Goal: Information Seeking & Learning: Learn about a topic

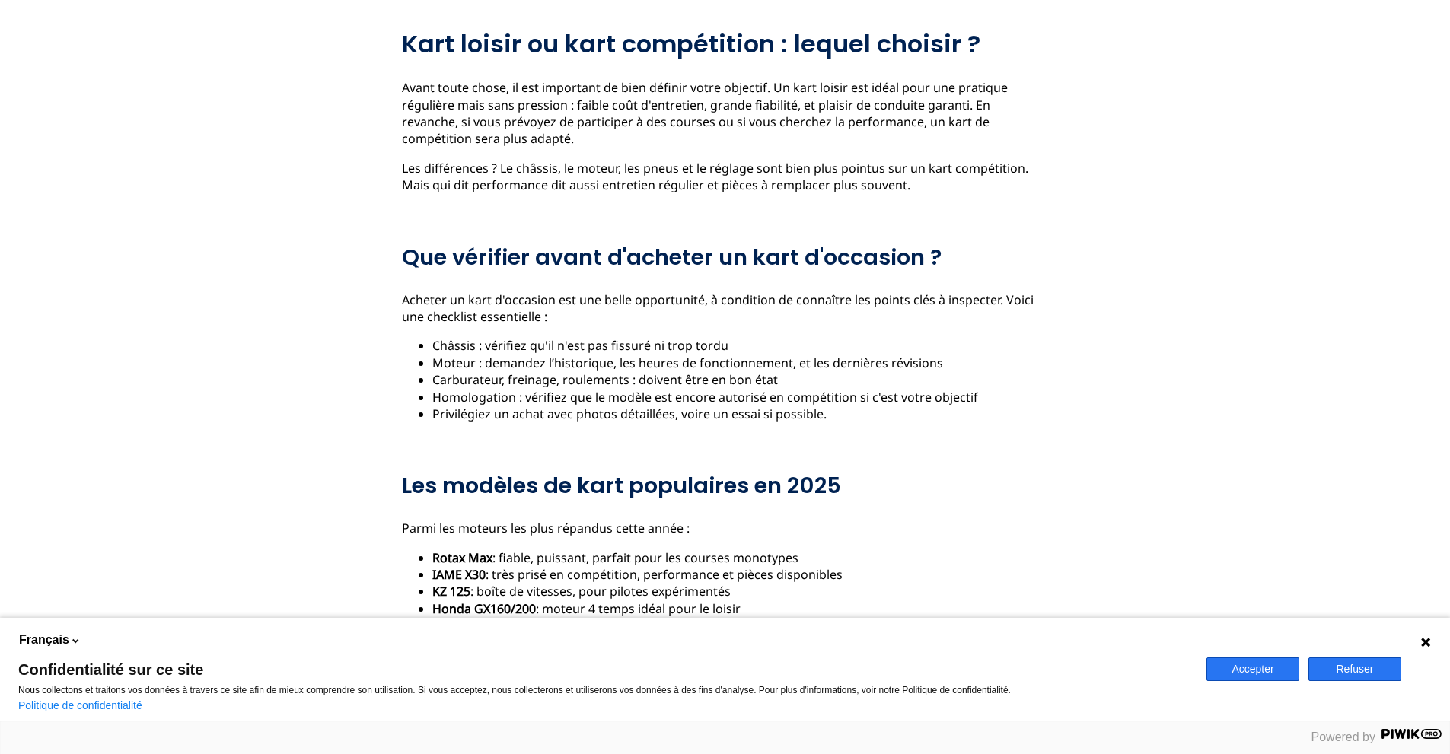
scroll to position [837, 0]
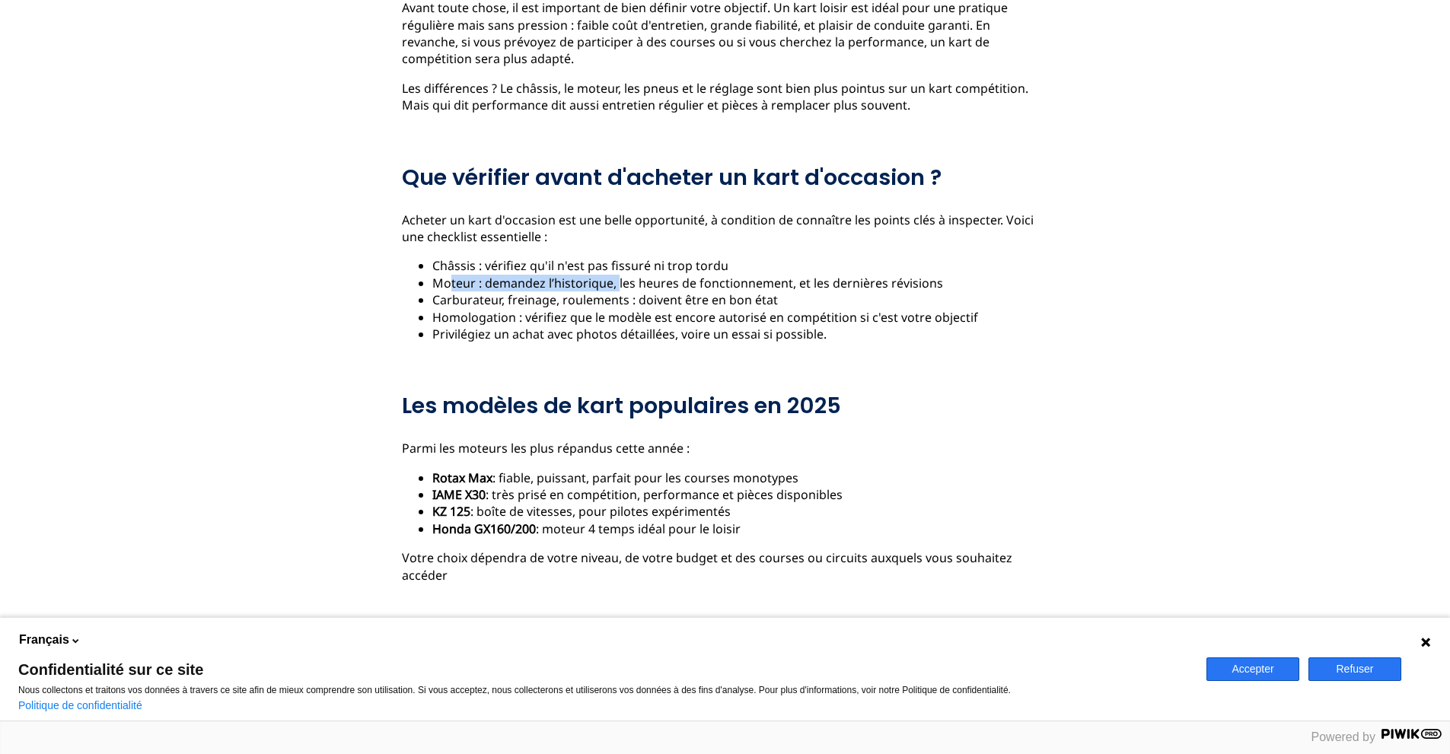
drag, startPoint x: 448, startPoint y: 264, endPoint x: 605, endPoint y: 273, distance: 157.0
click at [605, 275] on li "Moteur : demandez l’historique, les heures de fonctionnement, et les dernières …" at bounding box center [740, 283] width 616 height 17
click at [604, 275] on li "Moteur : demandez l’historique, les heures de fonctionnement, et les dernières …" at bounding box center [740, 283] width 616 height 17
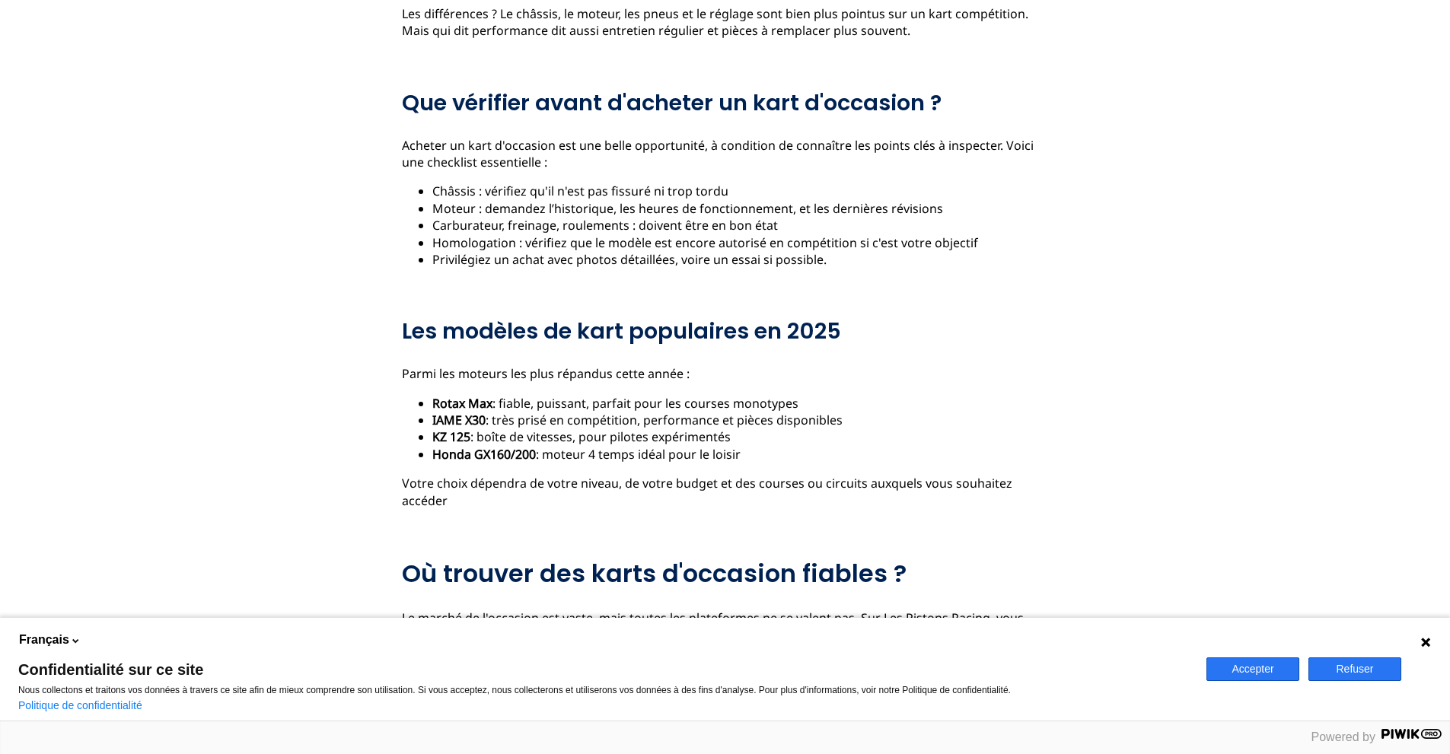
scroll to position [913, 0]
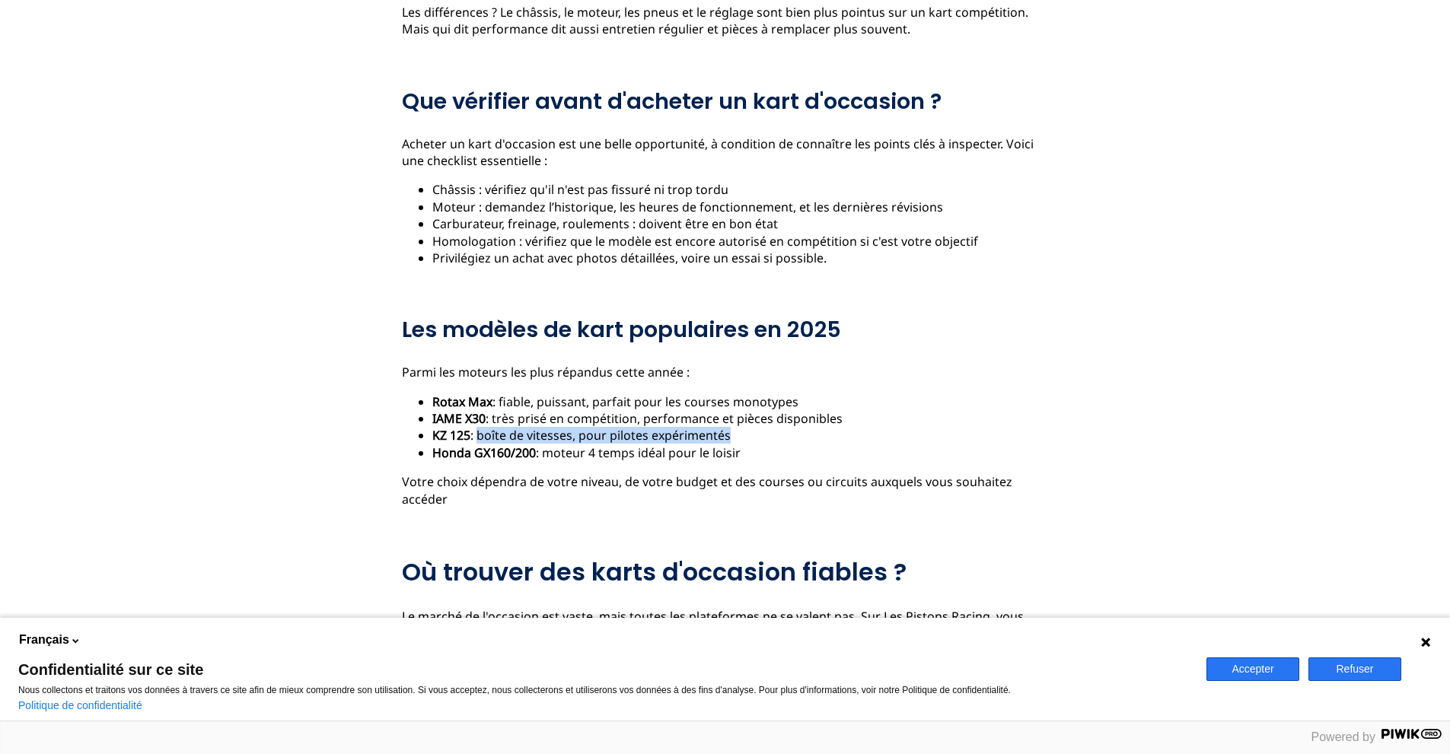
drag, startPoint x: 513, startPoint y: 419, endPoint x: 711, endPoint y: 416, distance: 197.9
click at [711, 427] on li "KZ 125 : boîte de vitesses, pour pilotes expérimentés" at bounding box center [740, 435] width 616 height 17
drag, startPoint x: 724, startPoint y: 428, endPoint x: 555, endPoint y: 432, distance: 169.7
click at [555, 444] on li "Honda GX160/200 : moteur 4 temps idéal pour le loisir" at bounding box center [740, 452] width 616 height 17
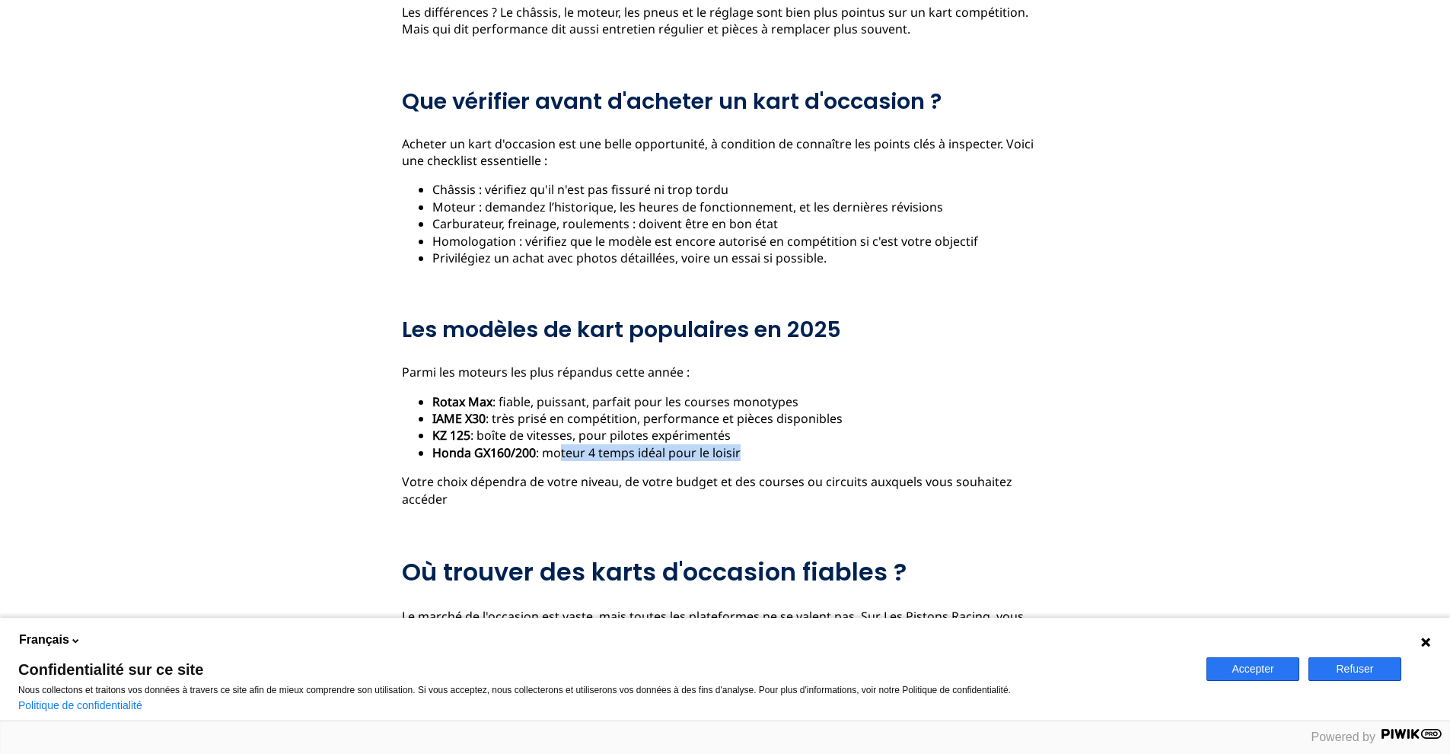
click at [555, 444] on li "Honda GX160/200 : moteur 4 temps idéal pour le loisir" at bounding box center [740, 452] width 616 height 17
drag, startPoint x: 435, startPoint y: 390, endPoint x: 517, endPoint y: 384, distance: 81.6
click at [517, 393] on li "Rotax Max : fiable, puissant, parfait pour les courses monotypes" at bounding box center [740, 401] width 616 height 17
drag, startPoint x: 493, startPoint y: 403, endPoint x: 740, endPoint y: 393, distance: 246.8
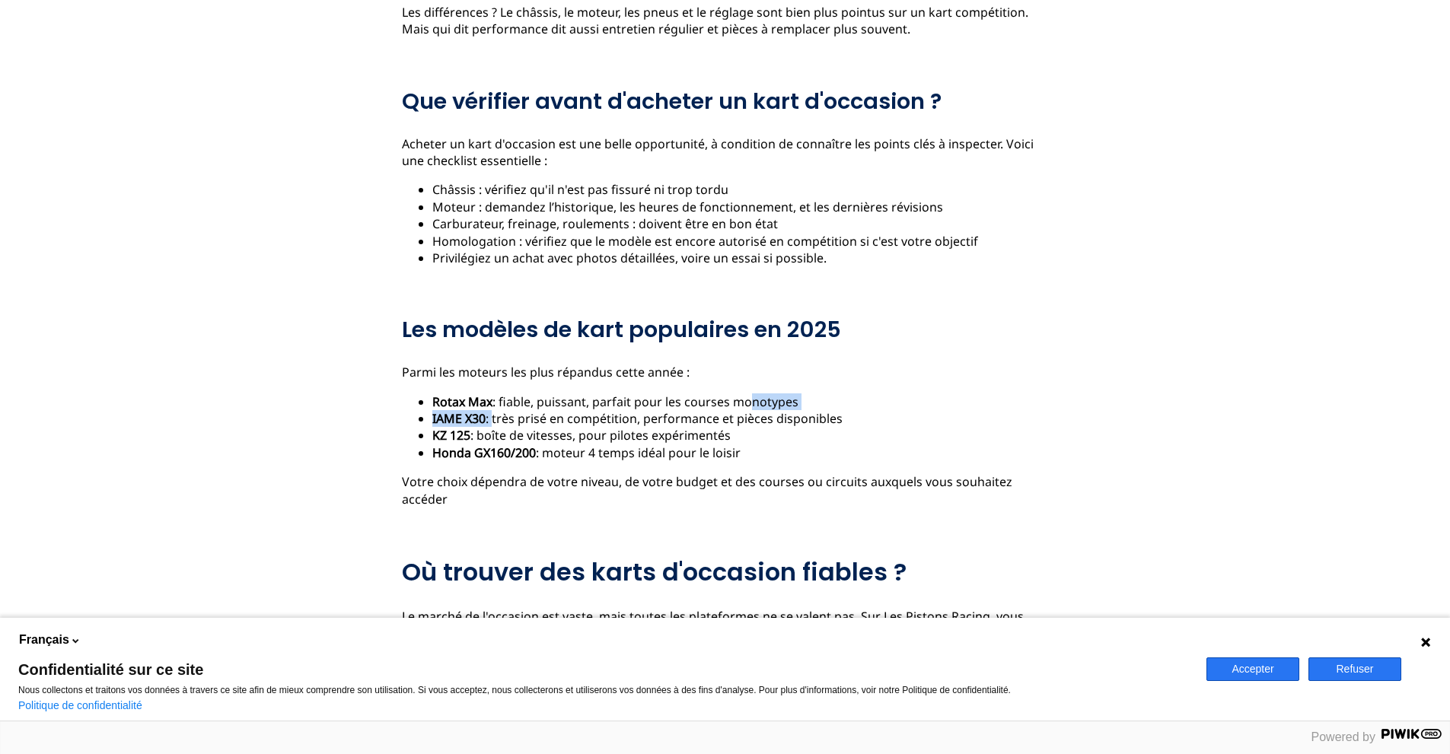
click at [737, 410] on li "IAME X30 : très prisé en compétition, performance et pièces disponibles" at bounding box center [740, 418] width 616 height 17
click at [740, 410] on li "IAME X30 : très prisé en compétition, performance et pièces disponibles" at bounding box center [740, 418] width 616 height 17
